Goal: Task Accomplishment & Management: Complete application form

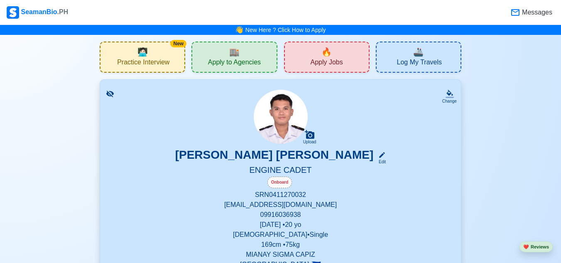
click at [57, 12] on span ".PH" at bounding box center [62, 11] width 11 height 7
click at [322, 53] on span "🔥" at bounding box center [327, 52] width 10 height 12
click at [334, 62] on span "Apply Jobs" at bounding box center [326, 63] width 32 height 10
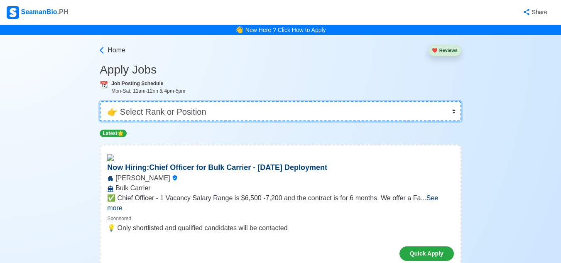
click at [279, 109] on select "👉 Select Rank or Position Master Chief Officer 2nd Officer 3rd Officer Junior O…" at bounding box center [281, 111] width 362 height 20
select select "Cadet"
click at [101, 101] on select "👉 Select Rank or Position Master Chief Officer 2nd Officer 3rd Officer Junior O…" at bounding box center [281, 111] width 362 height 20
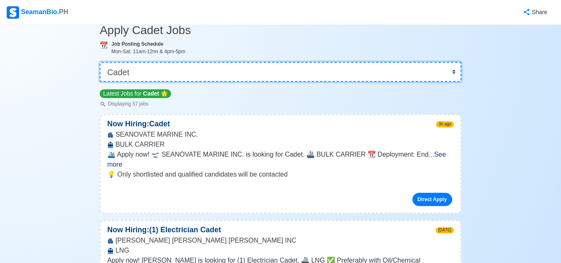
scroll to position [69, 0]
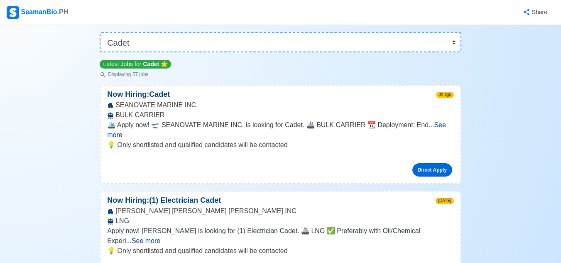
click at [431, 163] on link "Direct Apply" at bounding box center [433, 169] width 40 height 13
click at [130, 98] on p "Now Hiring: Cadet" at bounding box center [139, 94] width 76 height 11
click at [135, 120] on div "SEANOVATE MARINE INC. BULK CARRIER" at bounding box center [281, 110] width 360 height 20
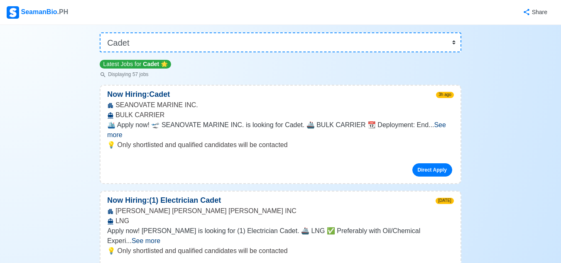
click at [177, 108] on div "SEANOVATE MARINE INC. BULK CARRIER" at bounding box center [281, 110] width 360 height 20
click at [438, 123] on span "See more" at bounding box center [276, 129] width 339 height 17
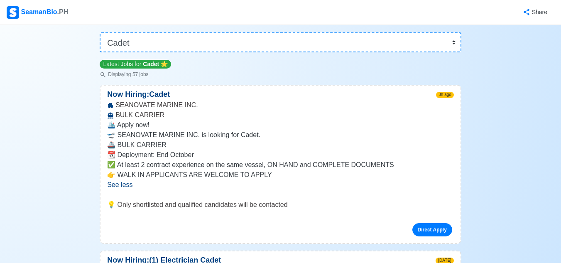
click at [438, 132] on p "🛫 SEANOVATE MARINE INC. is looking for Cadet." at bounding box center [280, 135] width 347 height 10
click at [122, 188] on span "See less" at bounding box center [119, 184] width 25 height 7
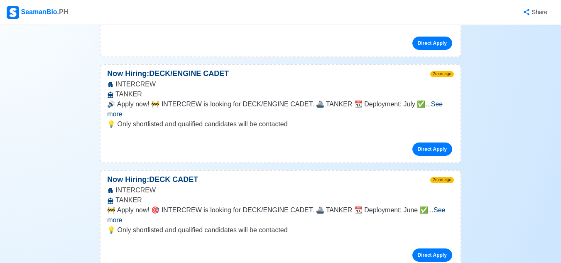
scroll to position [0, 0]
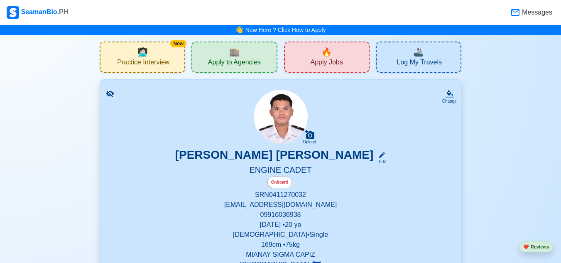
click at [231, 57] on span "🏬" at bounding box center [234, 52] width 10 height 12
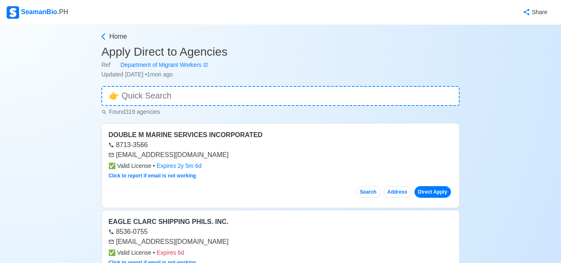
click at [178, 106] on div "Found 319 agencies" at bounding box center [280, 111] width 359 height 10
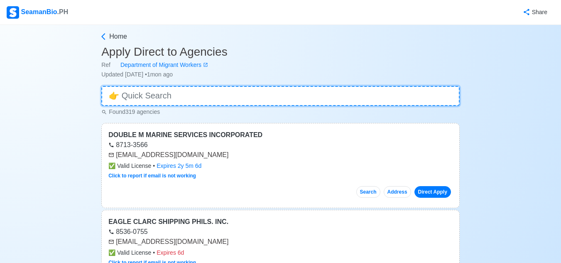
click at [191, 99] on input at bounding box center [280, 96] width 359 height 20
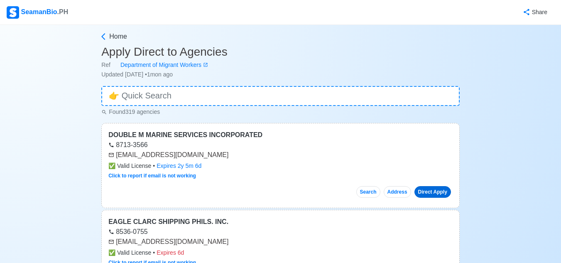
click at [430, 196] on link "Direct Apply" at bounding box center [433, 192] width 37 height 12
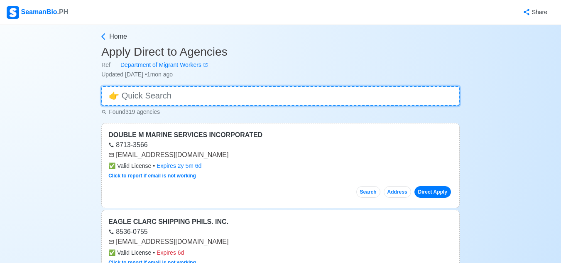
click at [241, 96] on input at bounding box center [280, 96] width 359 height 20
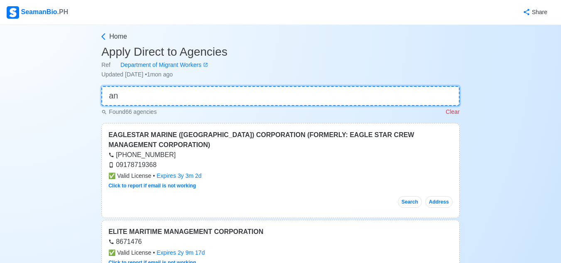
type input "a"
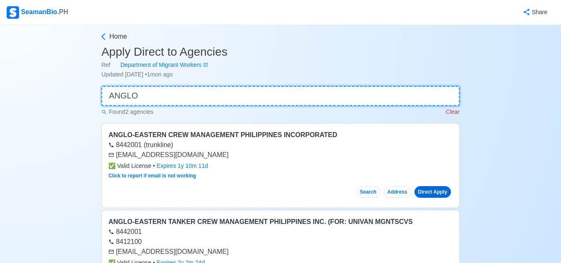
type input "ANGLO"
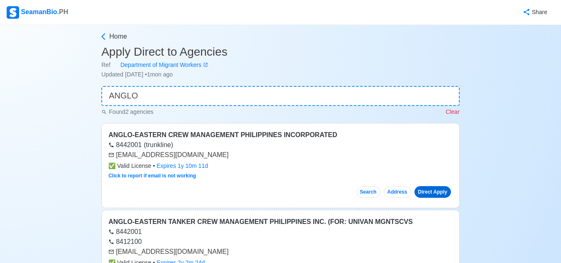
click at [429, 197] on link "Direct Apply" at bounding box center [433, 192] width 37 height 12
click at [363, 192] on button "Search" at bounding box center [369, 192] width 24 height 12
click at [457, 115] on p "Clear" at bounding box center [453, 112] width 14 height 9
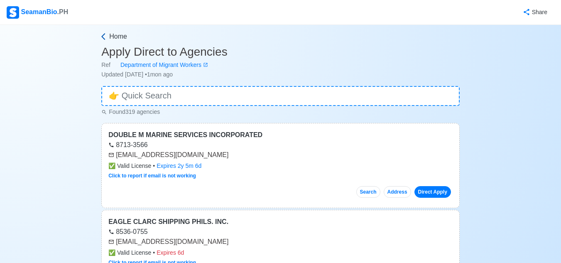
click at [103, 33] on icon at bounding box center [103, 36] width 8 height 8
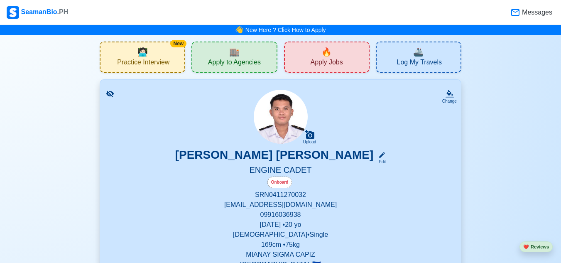
click at [327, 62] on span "Apply Jobs" at bounding box center [326, 63] width 32 height 10
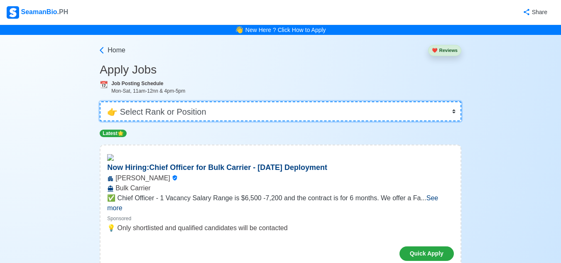
click at [315, 103] on select "👉 Select Rank or Position Master Chief Officer 2nd Officer 3rd Officer Junior O…" at bounding box center [281, 111] width 362 height 20
select select "Cadet"
click at [101, 101] on select "👉 Select Rank or Position Master Chief Officer 2nd Officer 3rd Officer Junior O…" at bounding box center [281, 111] width 362 height 20
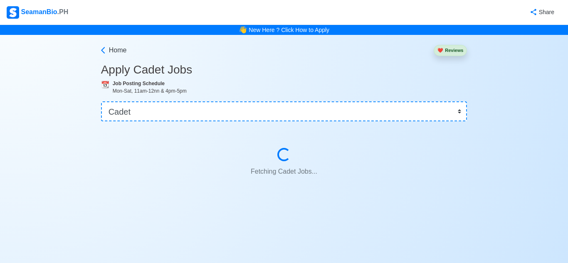
click at [281, 128] on div at bounding box center [284, 128] width 366 height 0
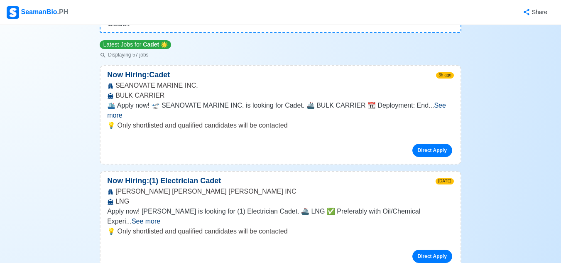
scroll to position [116, 0]
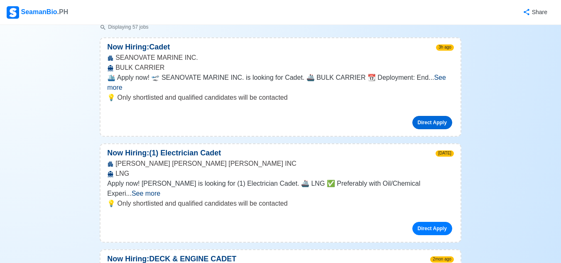
click at [440, 120] on link "Direct Apply" at bounding box center [433, 122] width 40 height 13
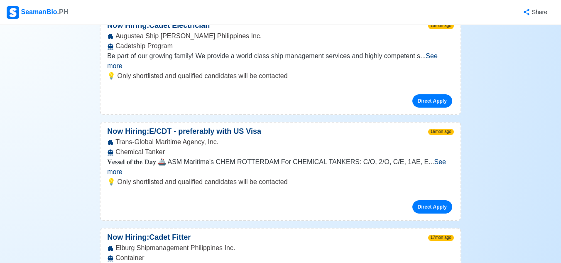
scroll to position [5630, 0]
